Goal: Navigation & Orientation: Find specific page/section

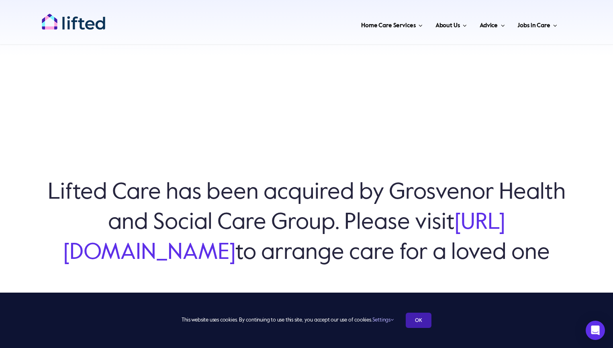
click at [420, 325] on link "OK" at bounding box center [419, 320] width 26 height 15
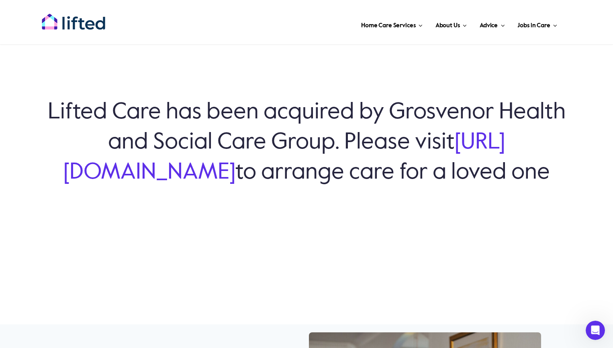
click at [213, 158] on link "https://www.grosvenorhsc.co.uk/" at bounding box center [285, 157] width 442 height 53
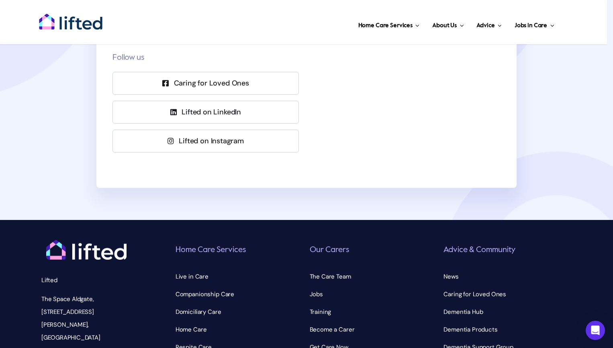
scroll to position [201, 0]
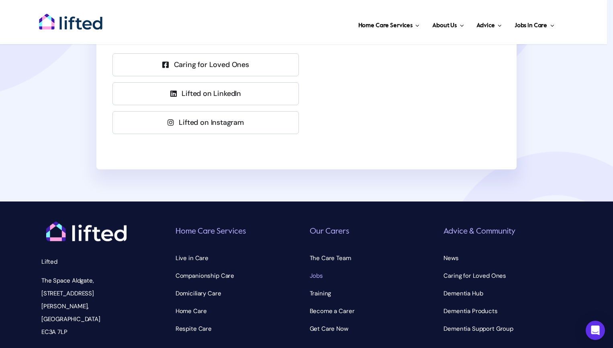
click at [312, 277] on span "Jobs" at bounding box center [316, 276] width 13 height 13
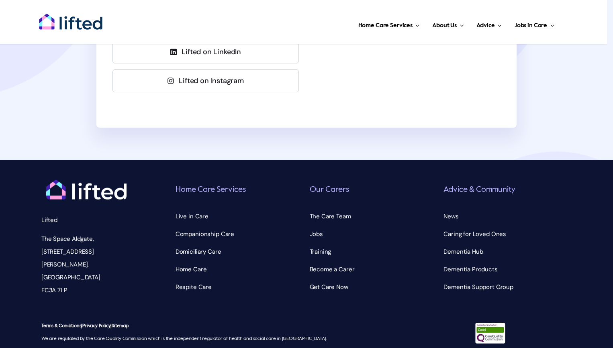
scroll to position [201, 0]
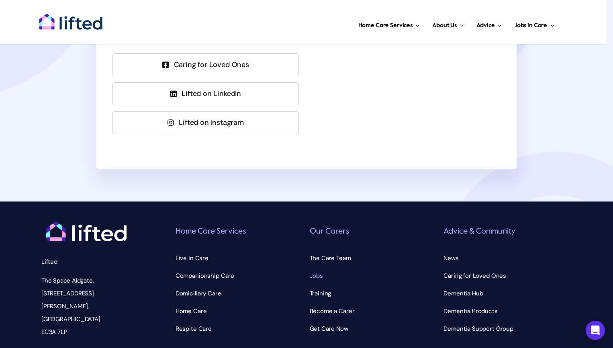
click at [313, 274] on span "Jobs" at bounding box center [316, 276] width 13 height 13
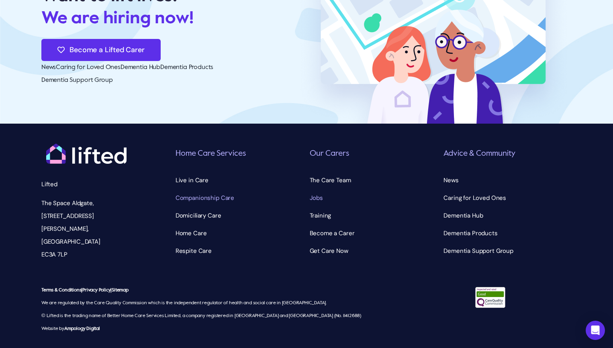
scroll to position [2158, 0]
